Goal: Navigation & Orientation: Find specific page/section

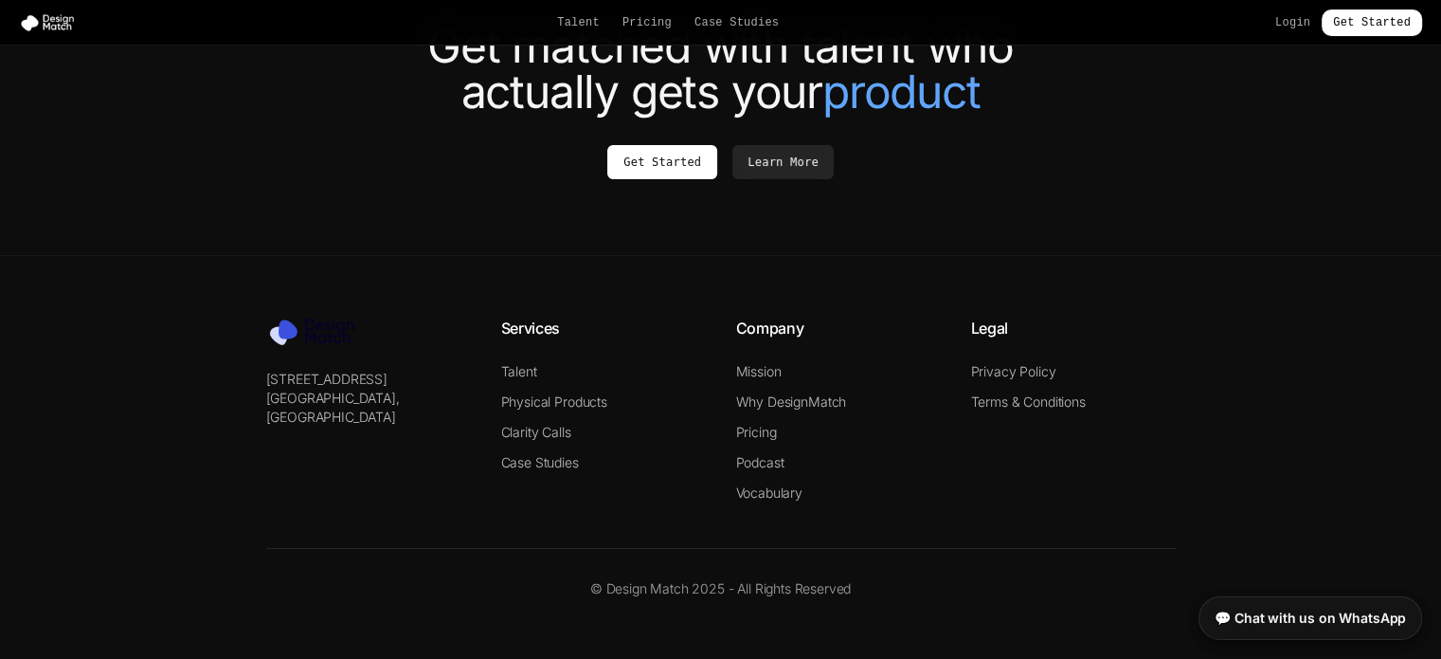
scroll to position [7490, 0]
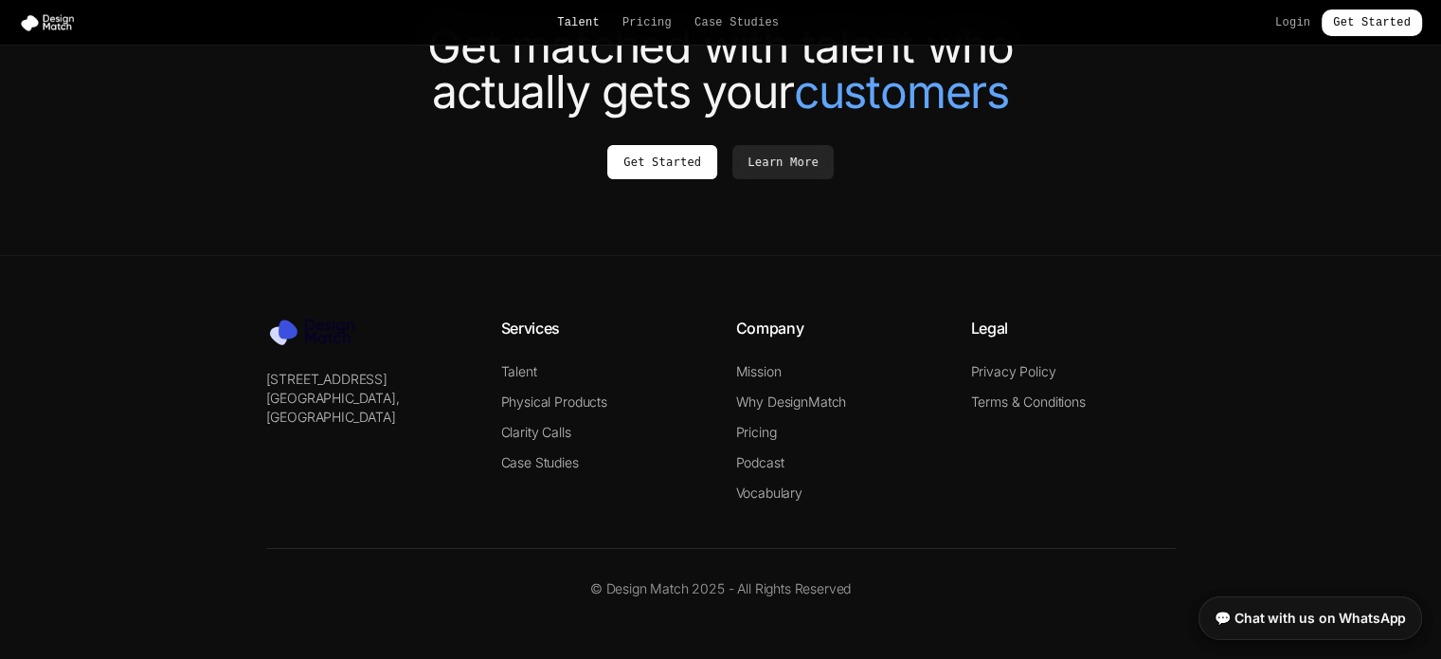
click at [596, 17] on link "Talent" at bounding box center [578, 22] width 43 height 15
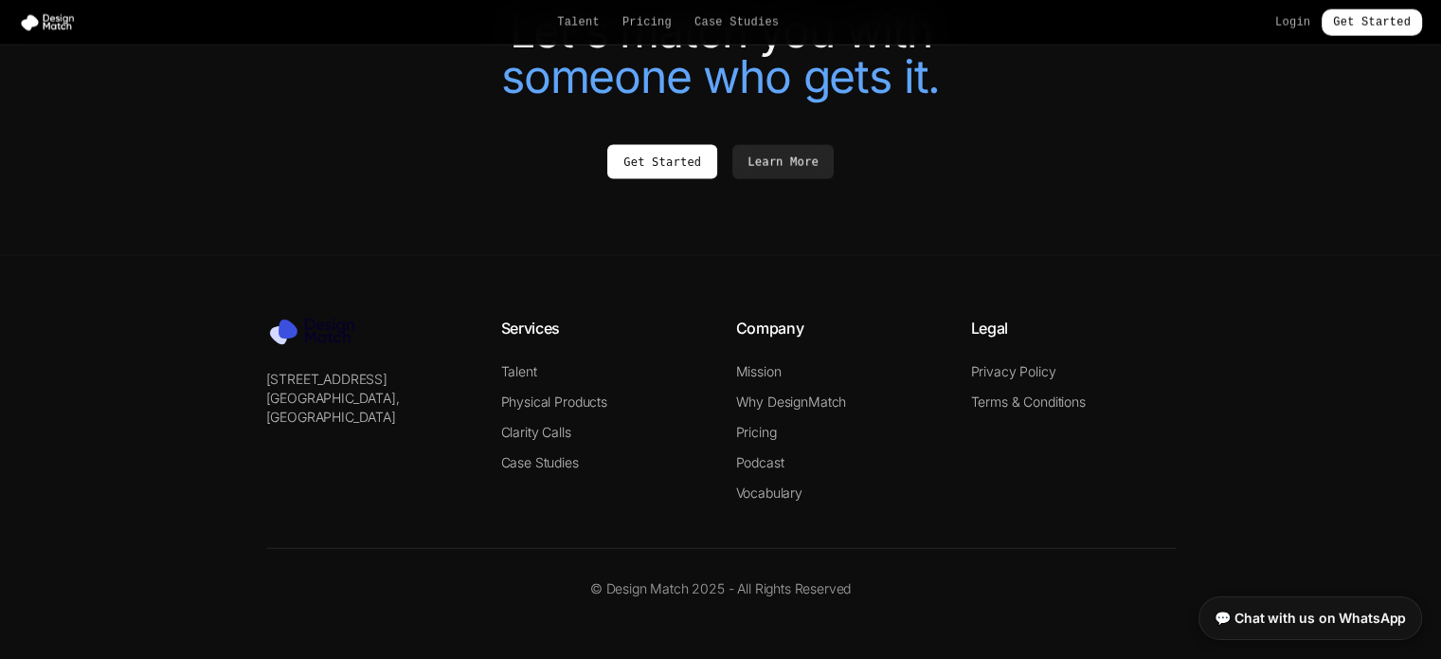
scroll to position [4505, 0]
click at [580, 20] on link "Talent" at bounding box center [578, 22] width 43 height 15
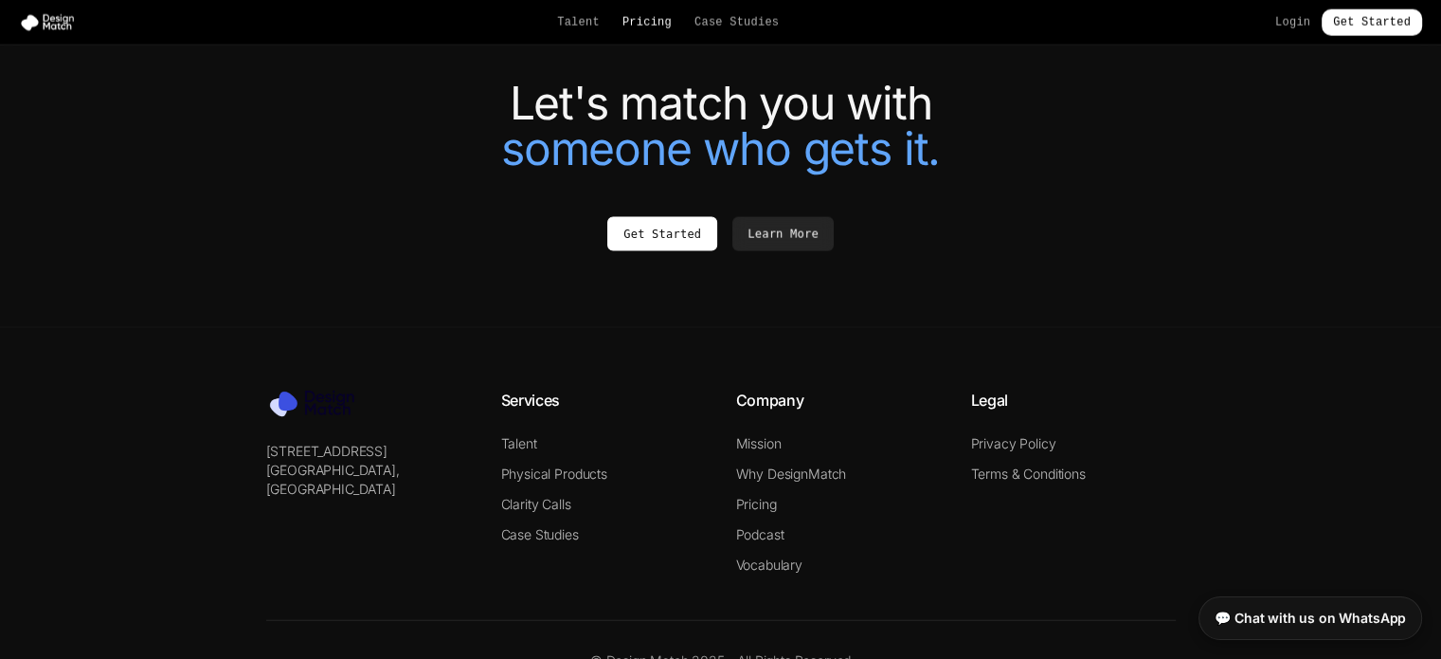
click at [652, 20] on link "Pricing" at bounding box center [647, 22] width 49 height 15
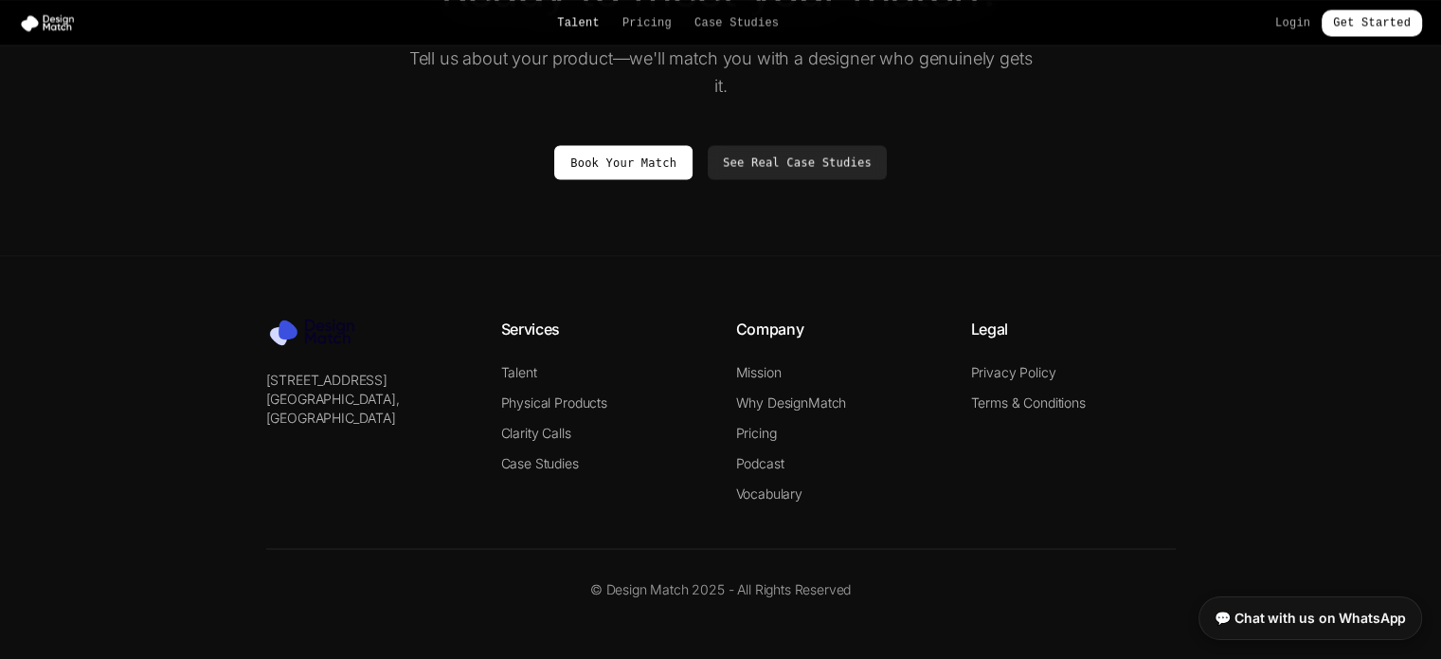
click at [571, 27] on link "Talent" at bounding box center [578, 22] width 43 height 15
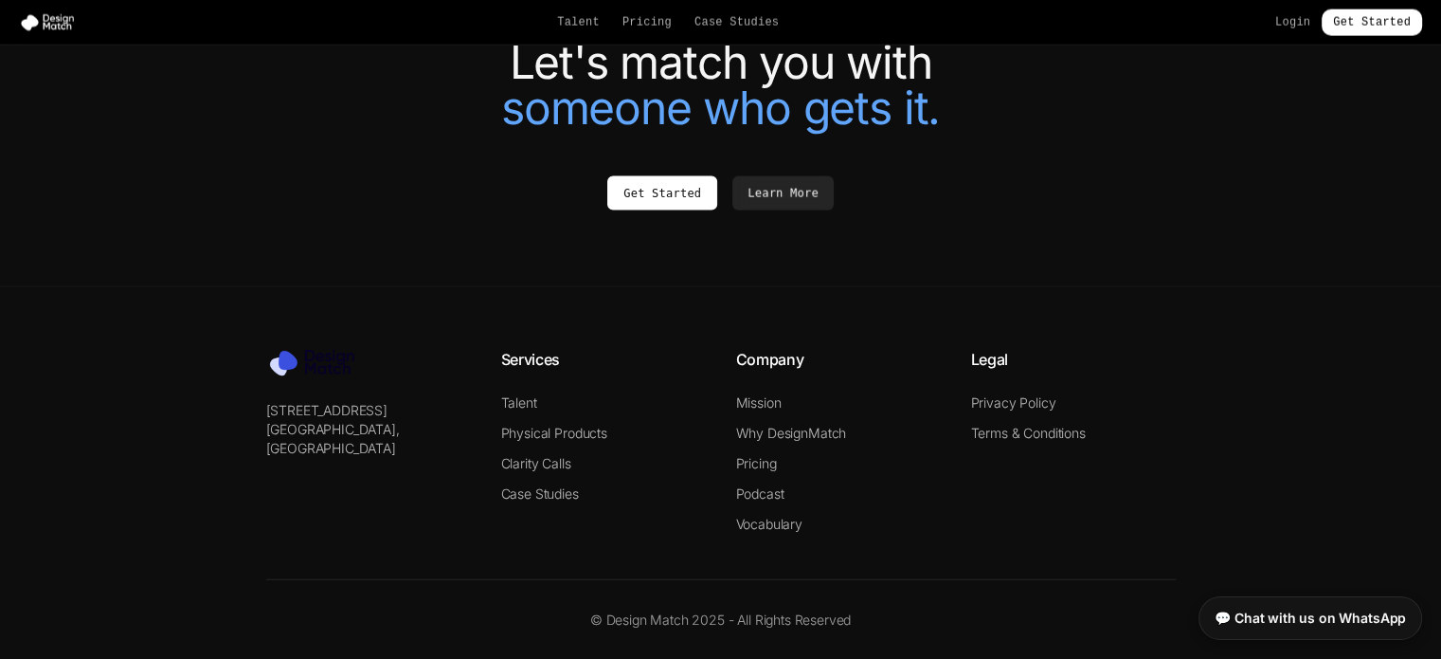
scroll to position [4505, 0]
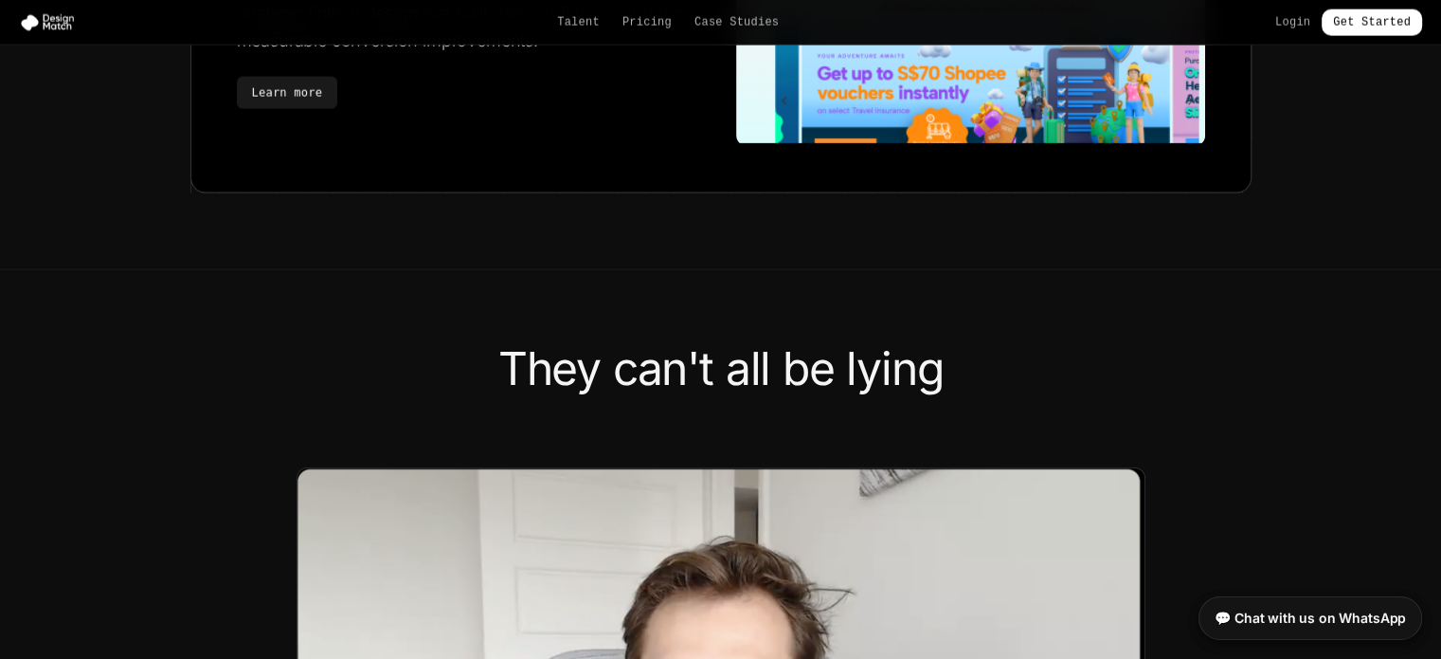
scroll to position [7490, 0]
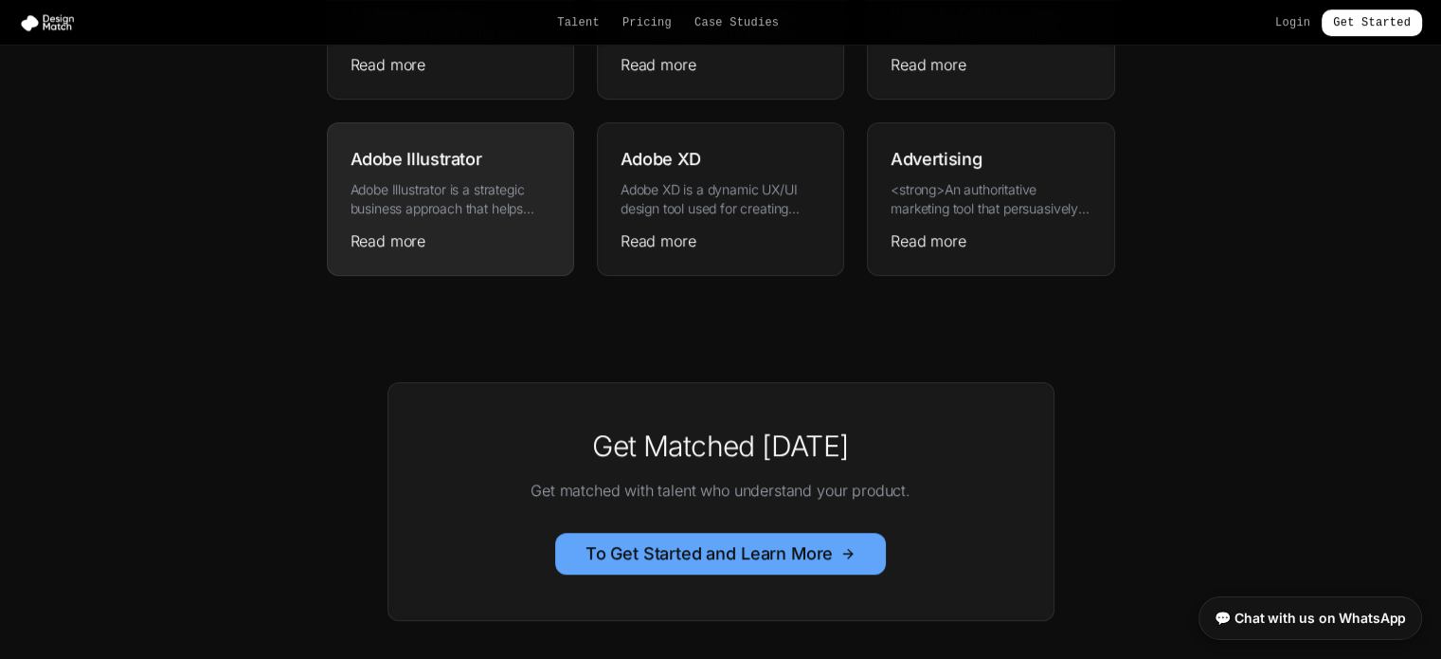
scroll to position [1520, 0]
